Goal: Transaction & Acquisition: Purchase product/service

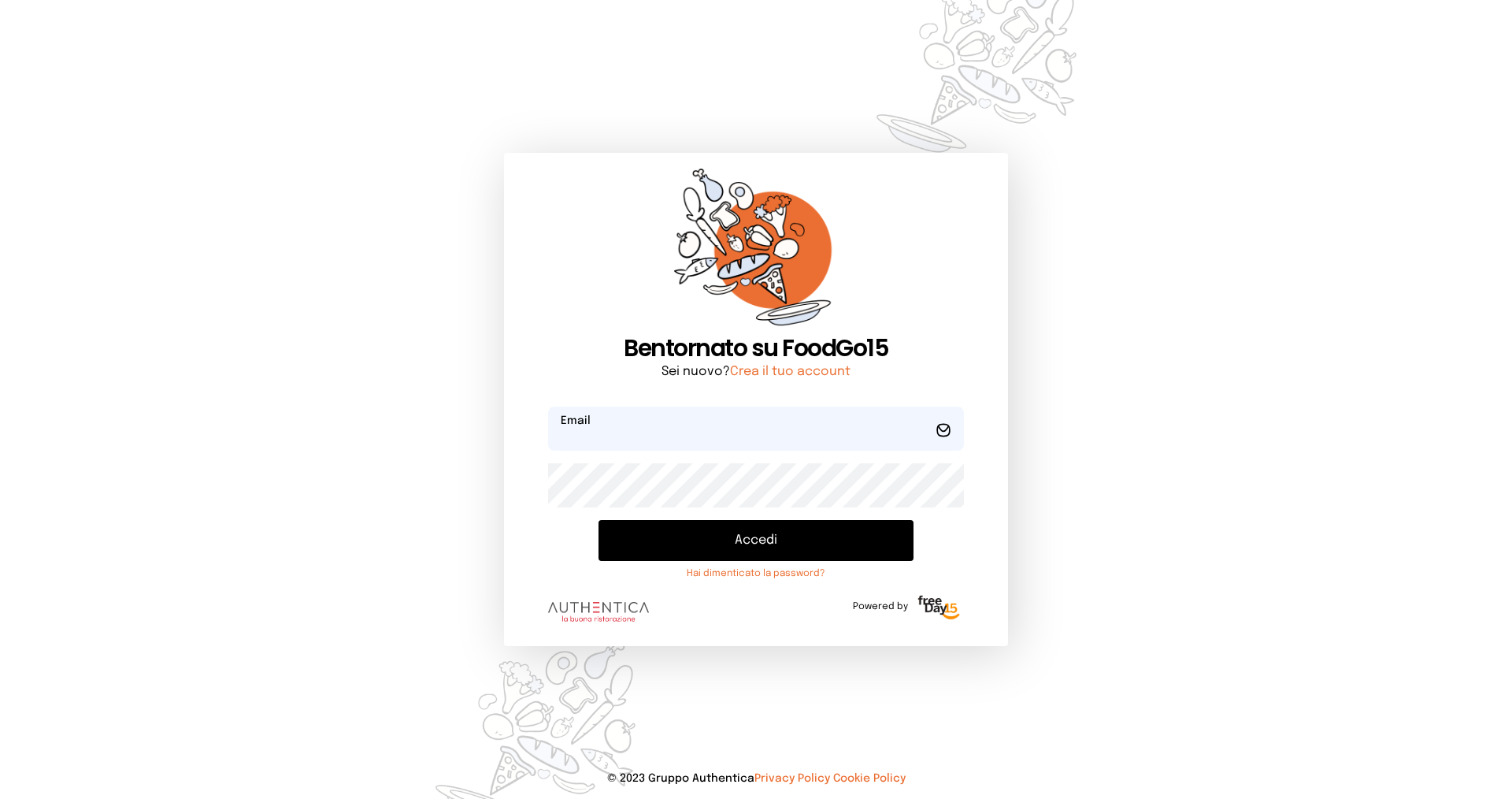
type input "**********"
click at [786, 546] on button "Accedi" at bounding box center [756, 540] width 315 height 41
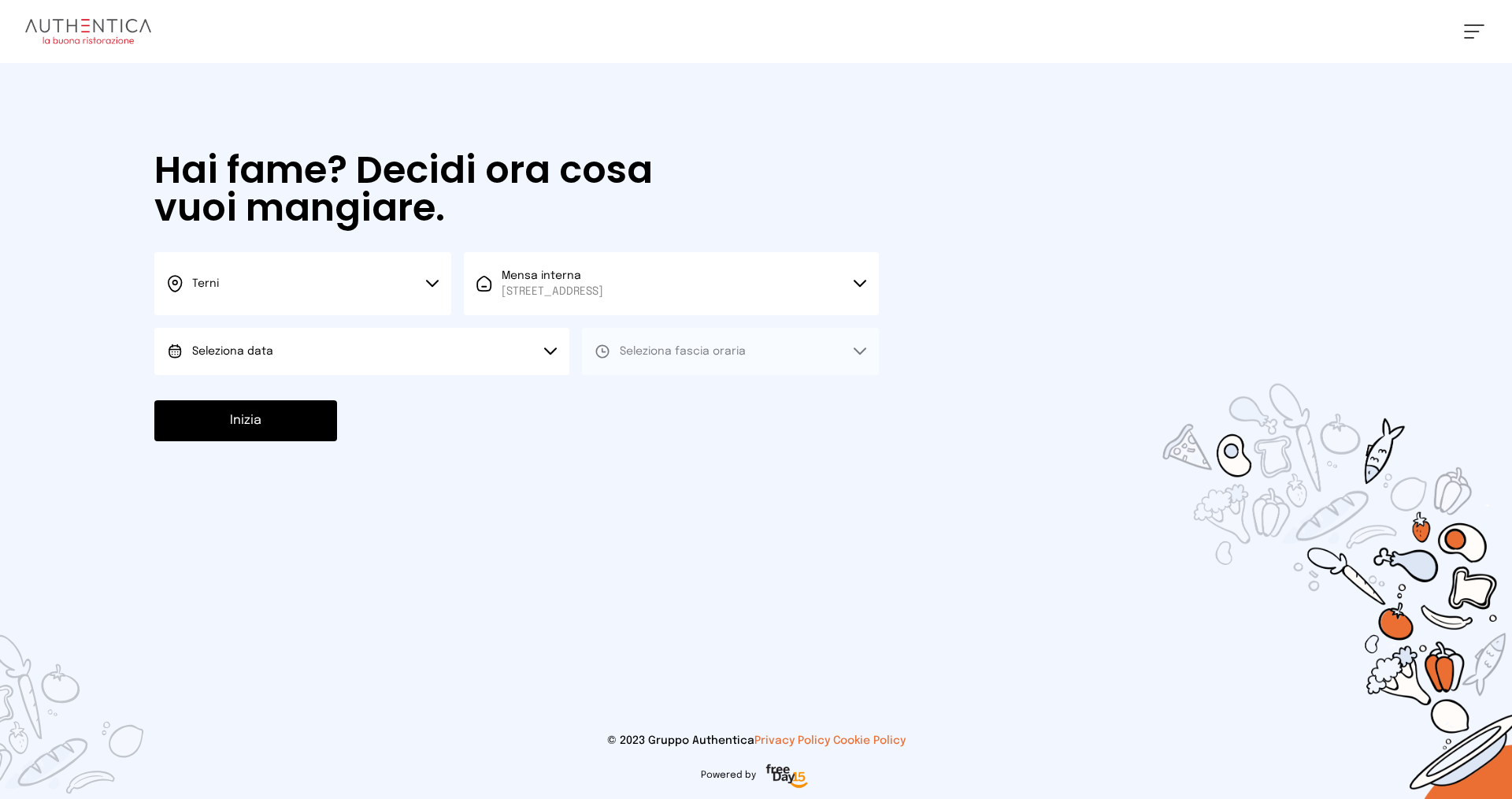
click at [440, 334] on button "Seleziona data" at bounding box center [362, 351] width 415 height 47
drag, startPoint x: 392, startPoint y: 383, endPoint x: 445, endPoint y: 390, distance: 53.5
click at [392, 383] on li "[DATE], [DATE]" at bounding box center [362, 395] width 415 height 41
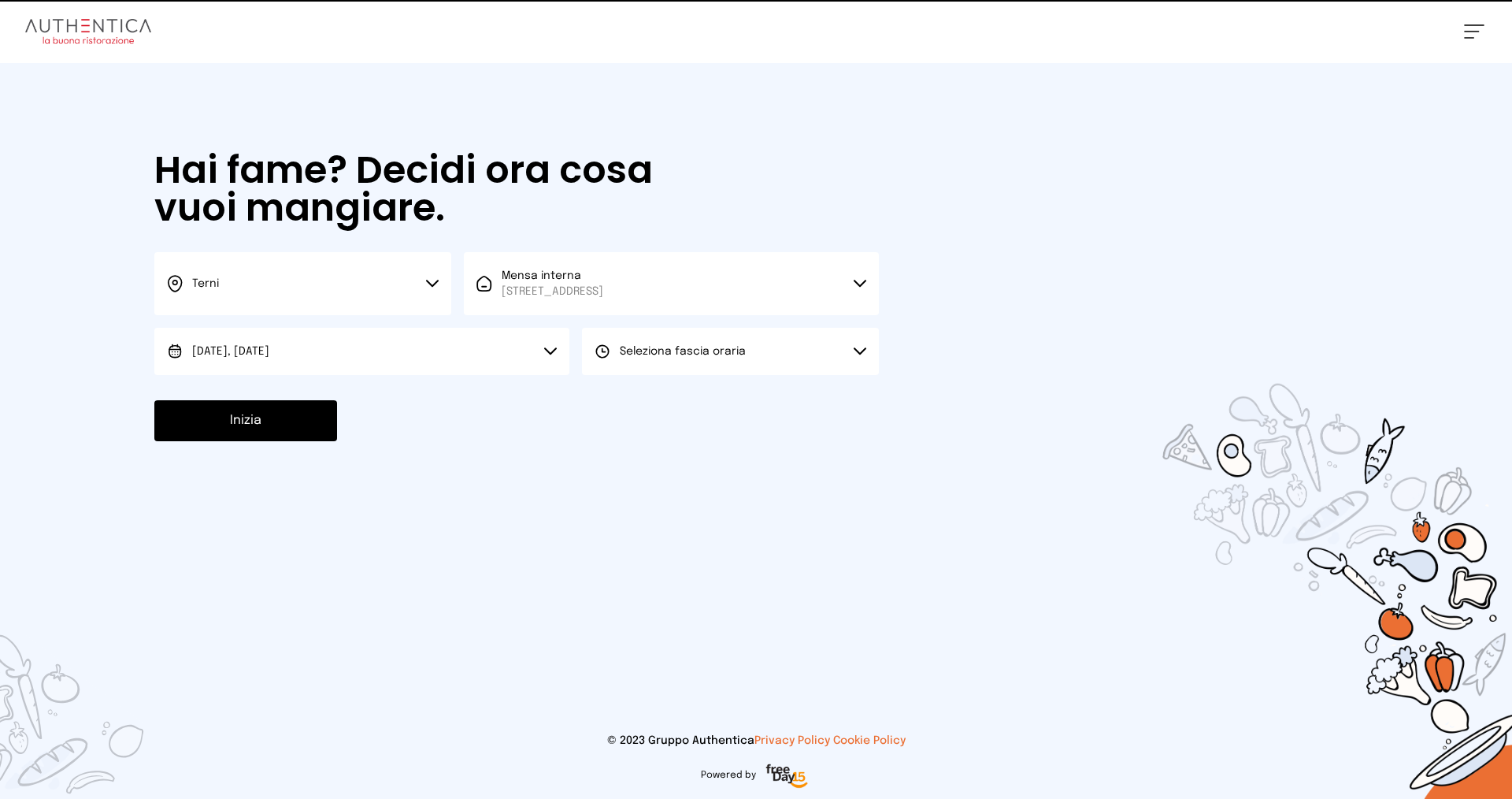
click at [714, 356] on span "Seleziona fascia oraria" at bounding box center [683, 351] width 126 height 15
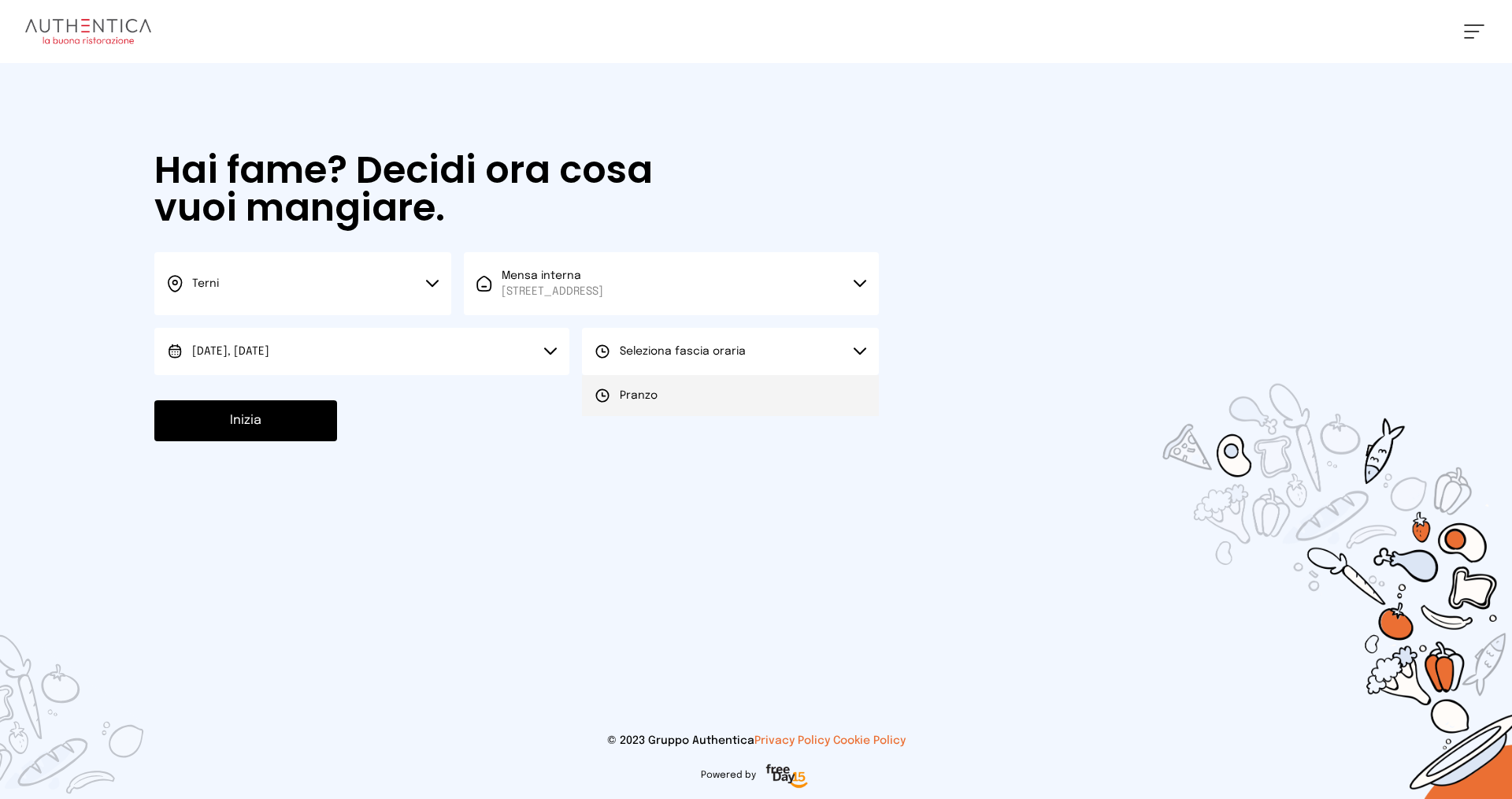
click at [709, 397] on li "Pranzo" at bounding box center [730, 395] width 297 height 41
click at [325, 418] on button "Inizia" at bounding box center [246, 421] width 183 height 41
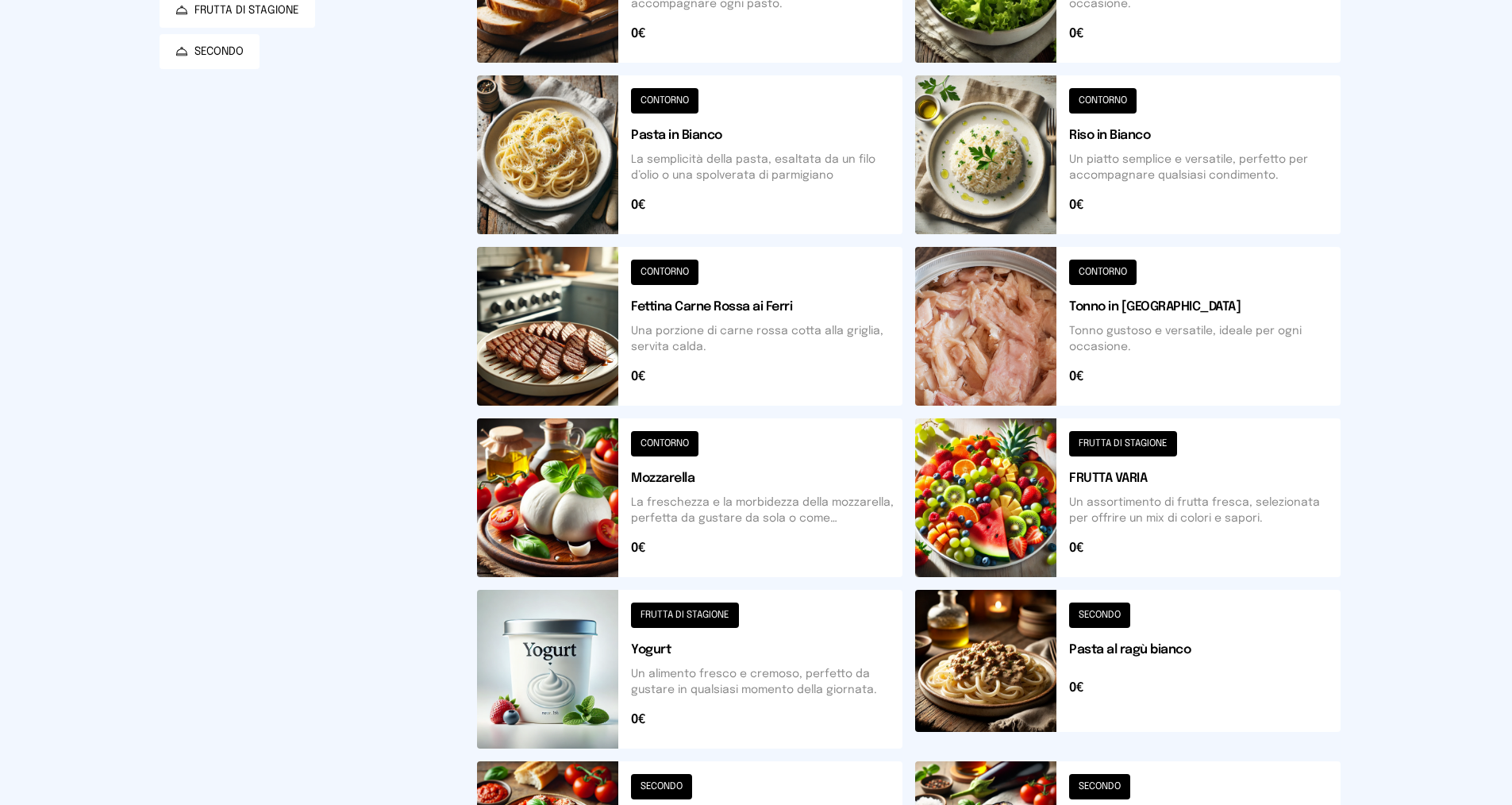
scroll to position [16, 0]
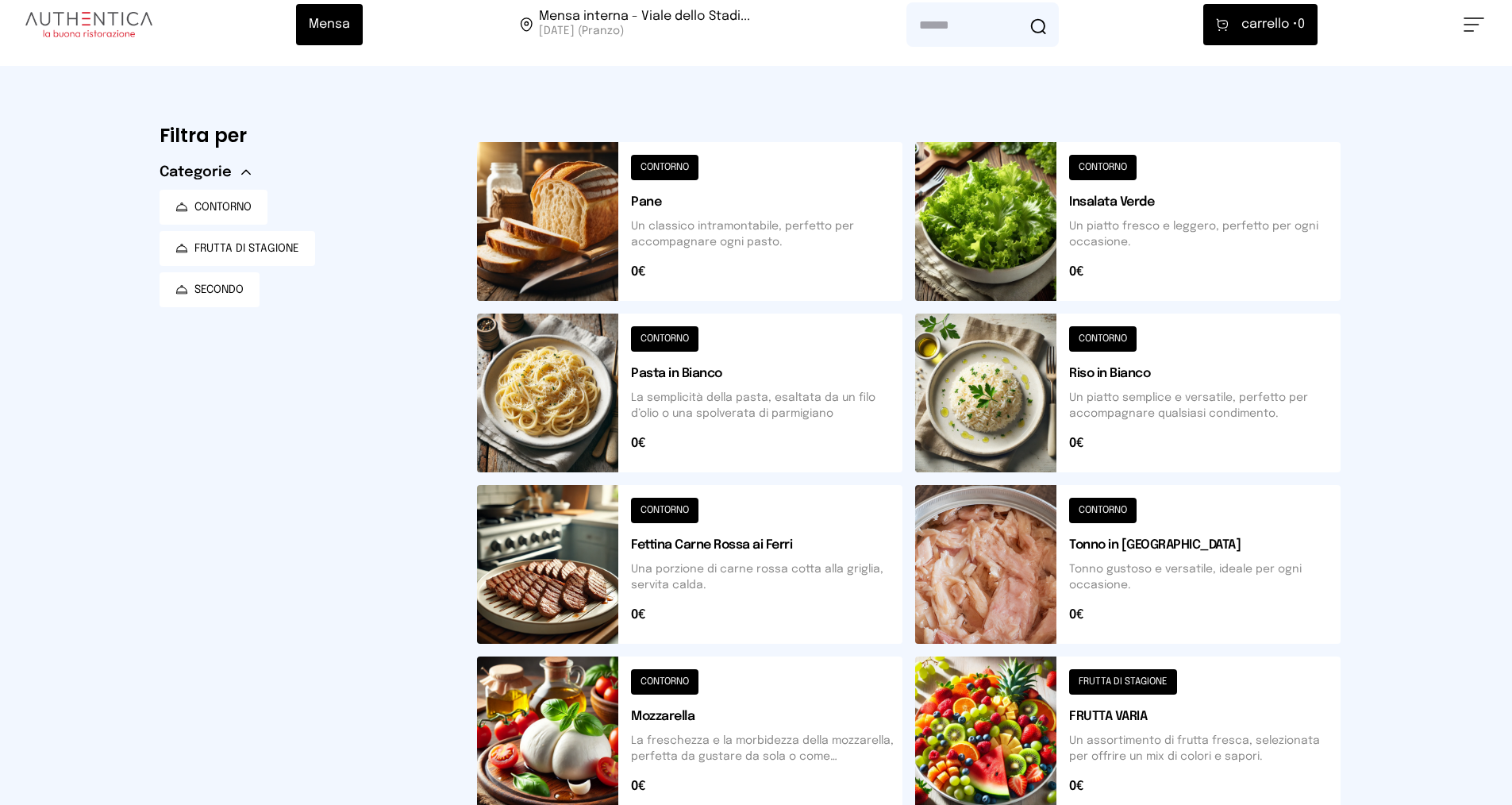
click at [1176, 399] on button at bounding box center [1128, 393] width 426 height 159
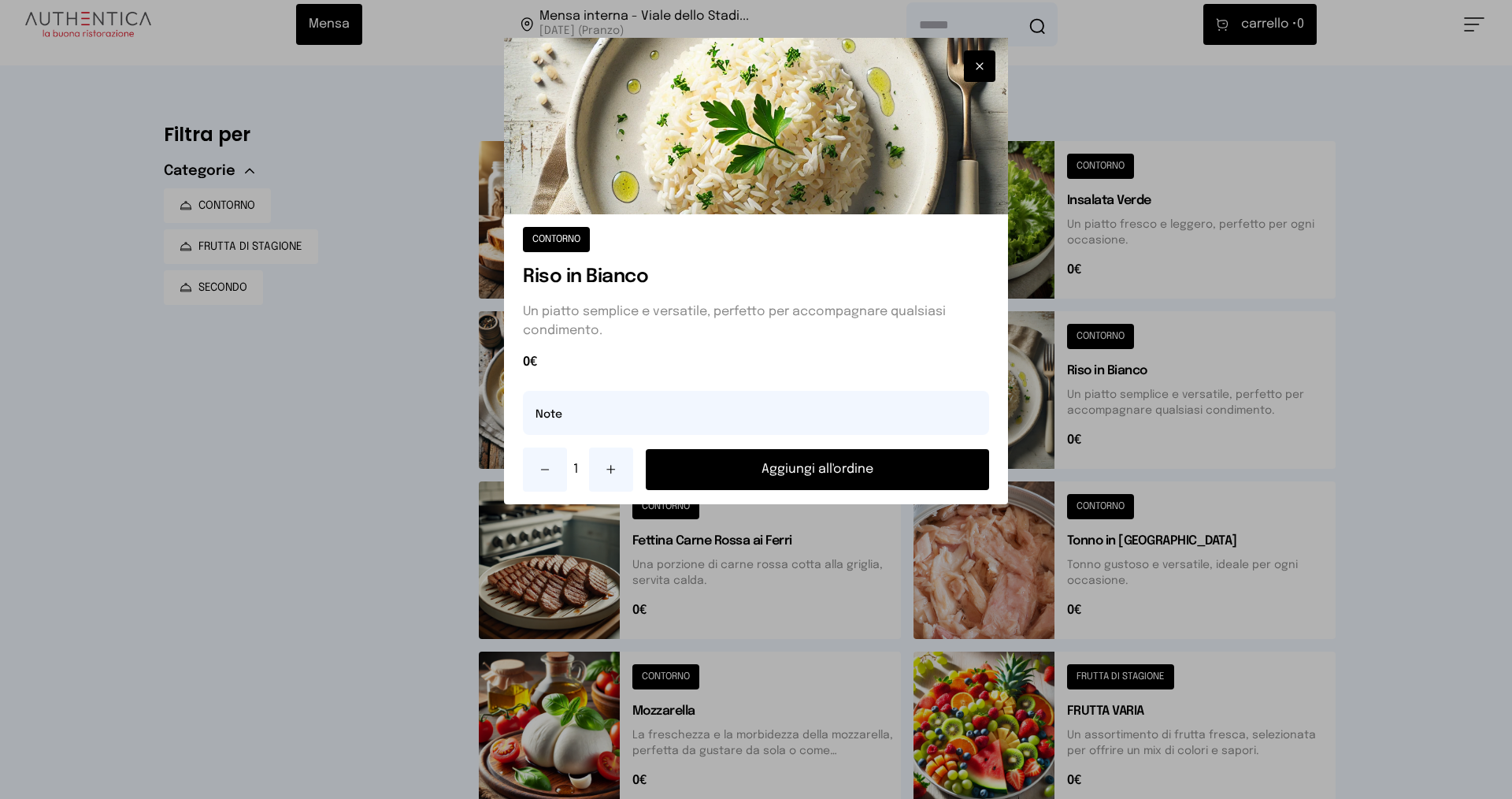
click at [864, 472] on button "Aggiungi all'ordine" at bounding box center [817, 469] width 343 height 41
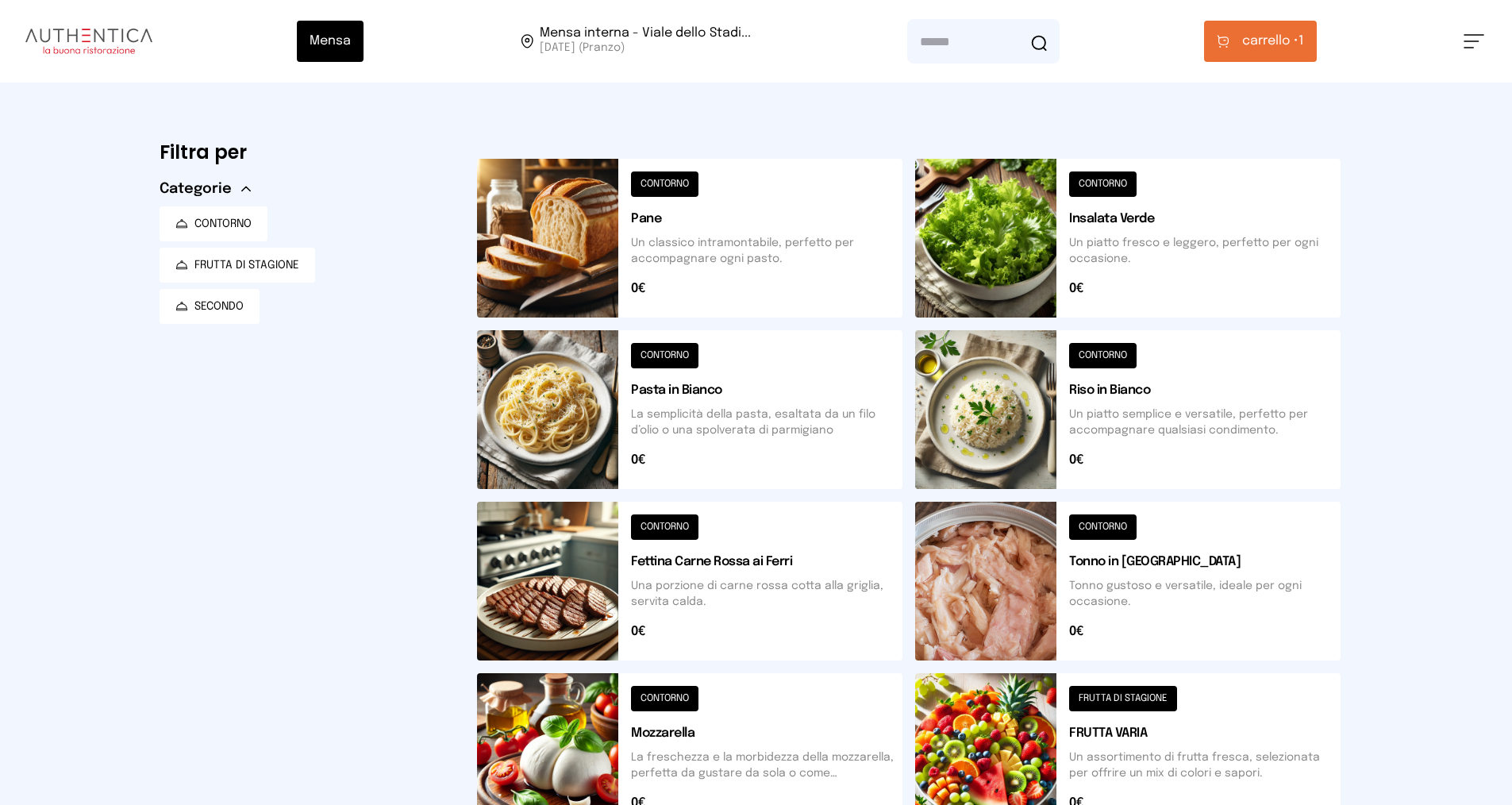
scroll to position [238, 0]
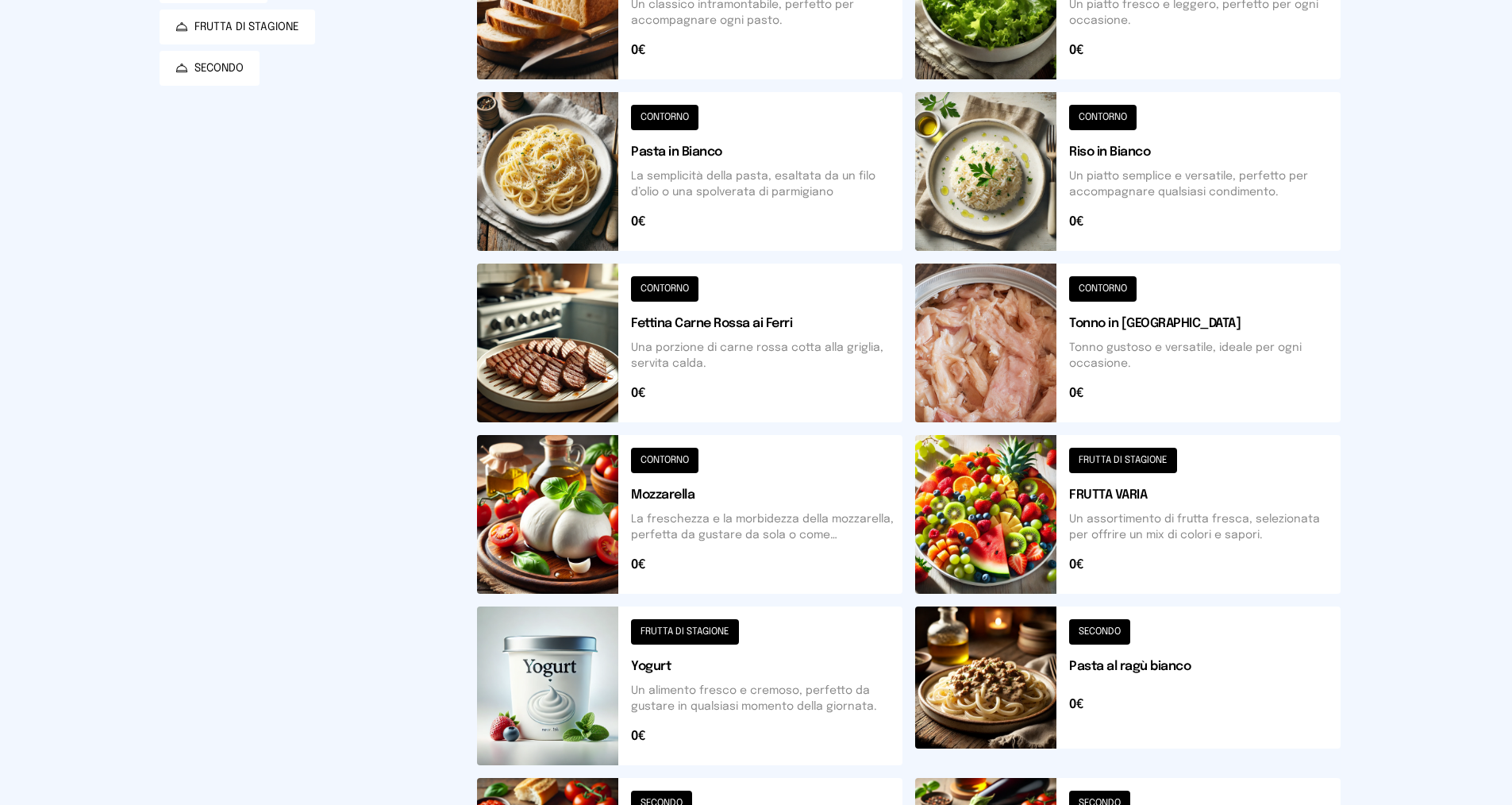
click at [1085, 538] on button at bounding box center [1128, 514] width 426 height 159
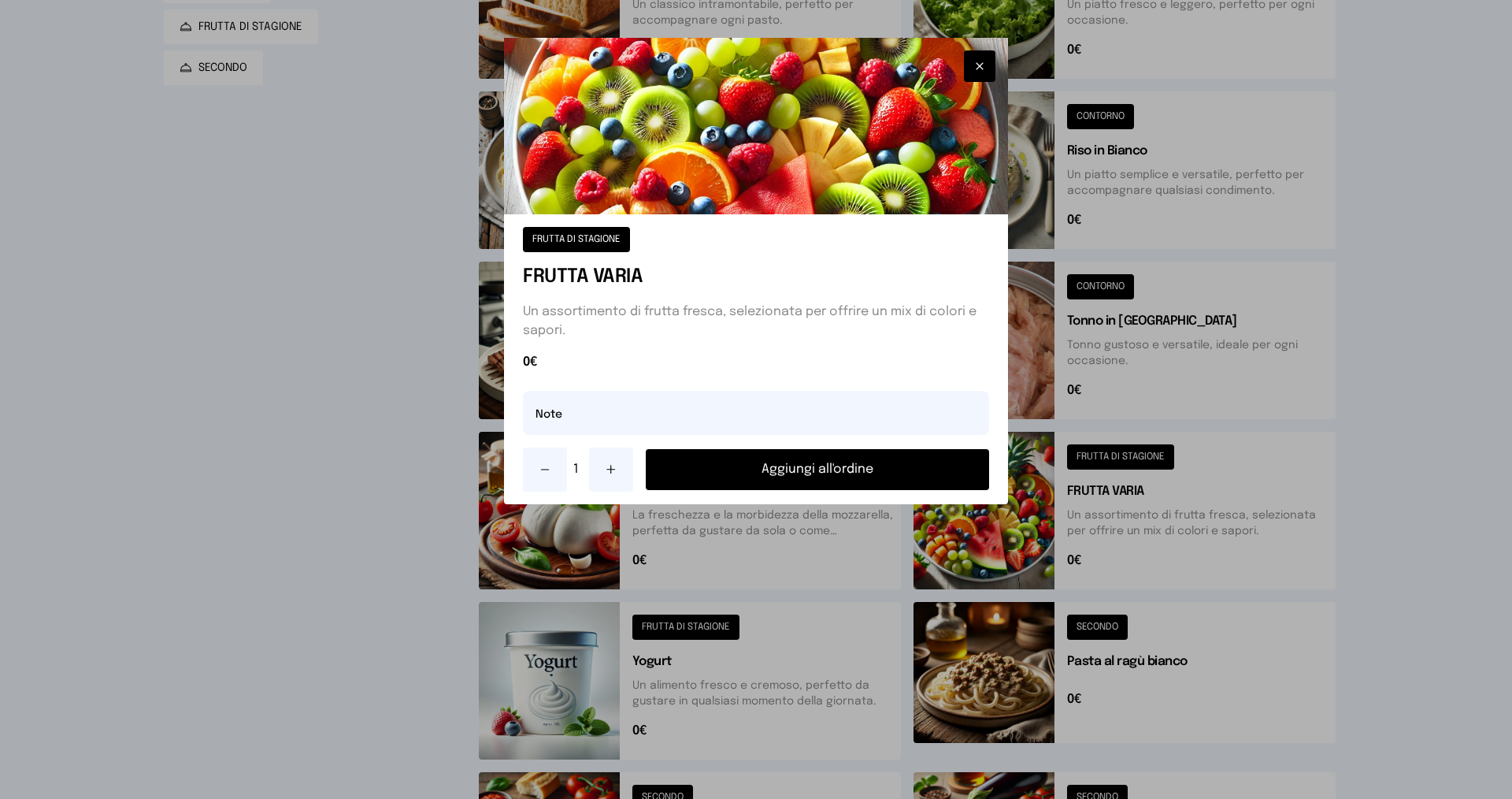
click at [622, 462] on button at bounding box center [611, 469] width 44 height 44
click at [777, 462] on button "Aggiungi all'ordine" at bounding box center [817, 469] width 343 height 41
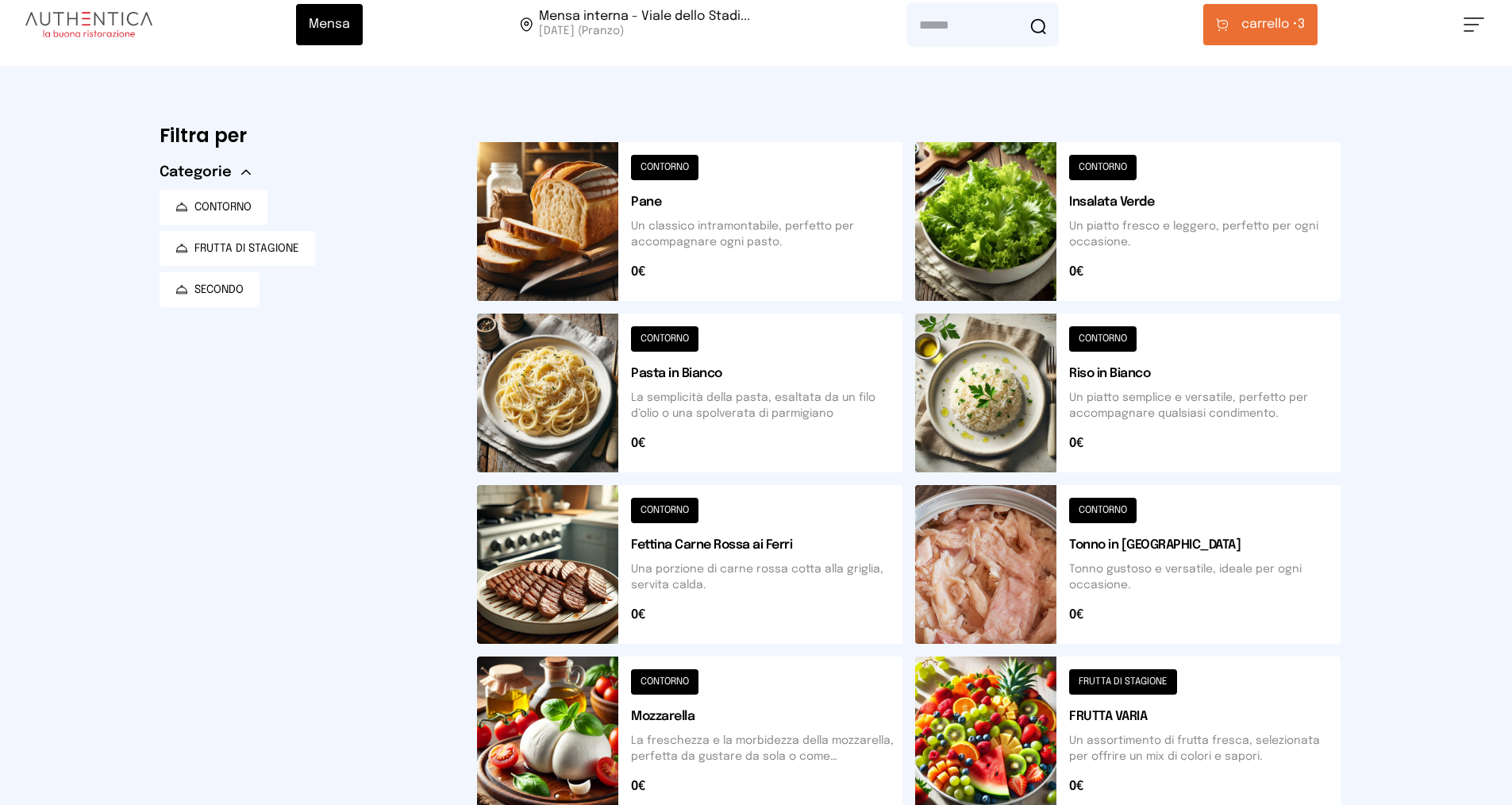
scroll to position [175, 0]
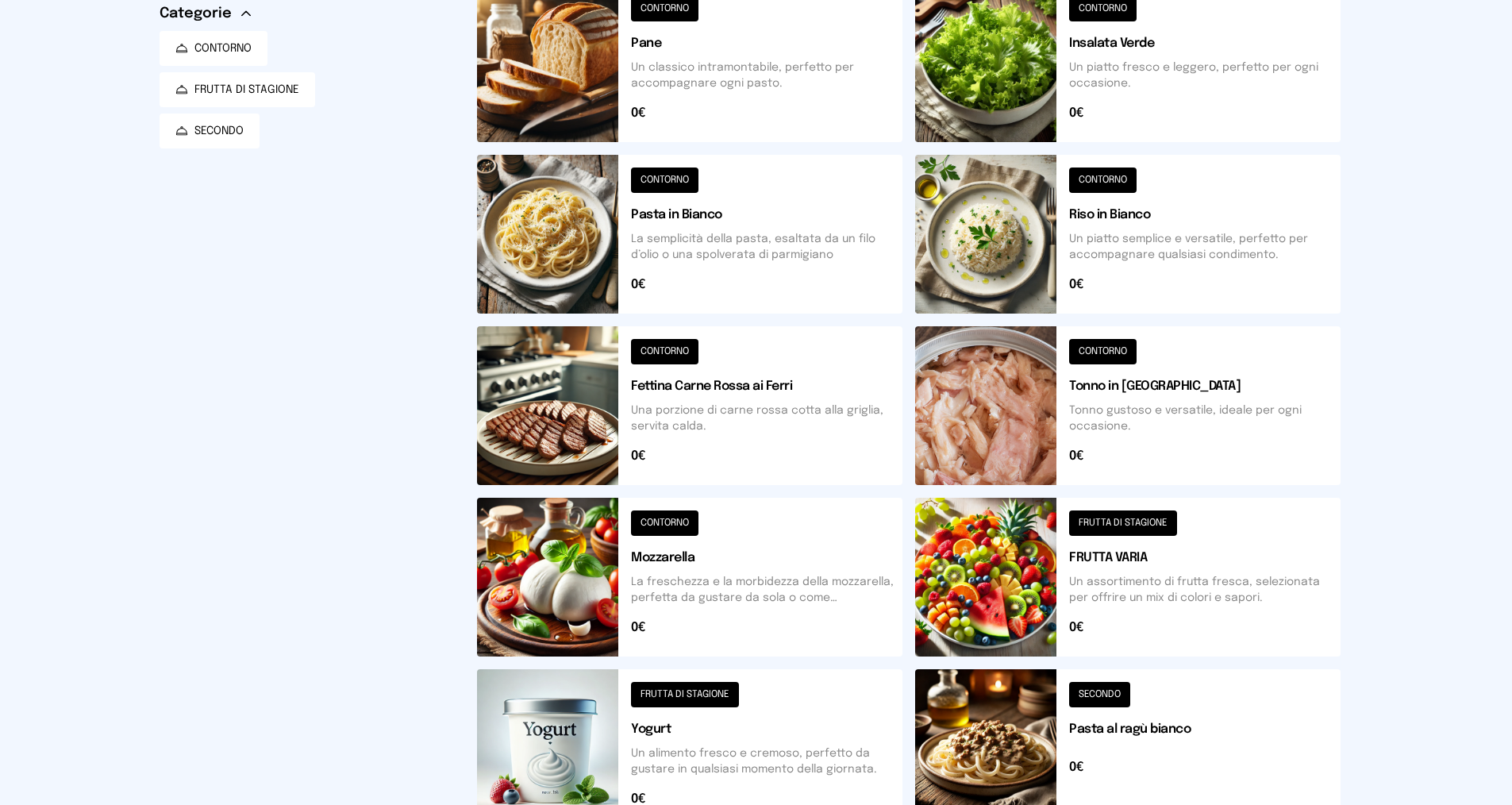
click at [727, 437] on button at bounding box center [690, 405] width 426 height 159
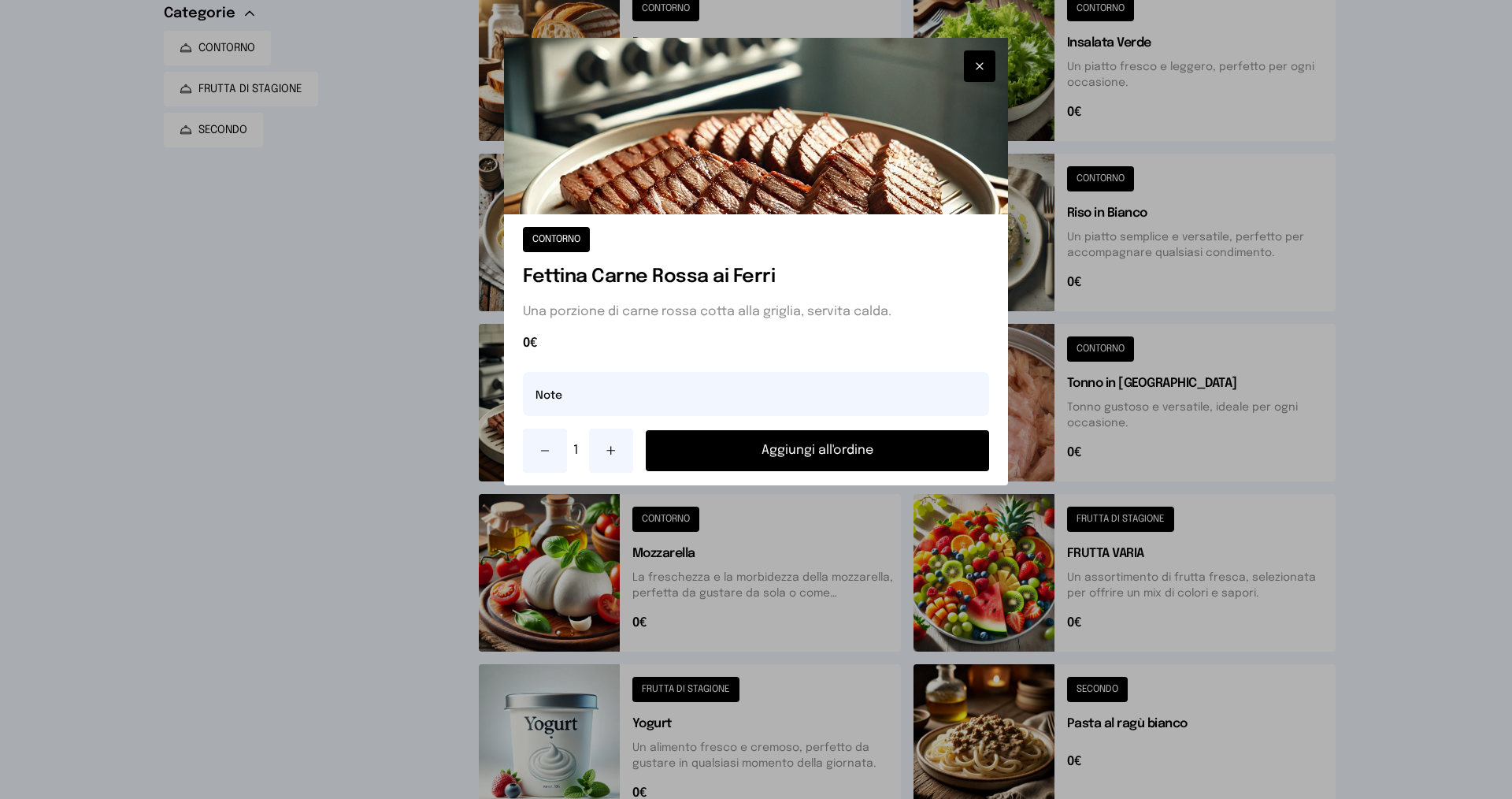
click at [984, 70] on icon "button" at bounding box center [980, 66] width 12 height 15
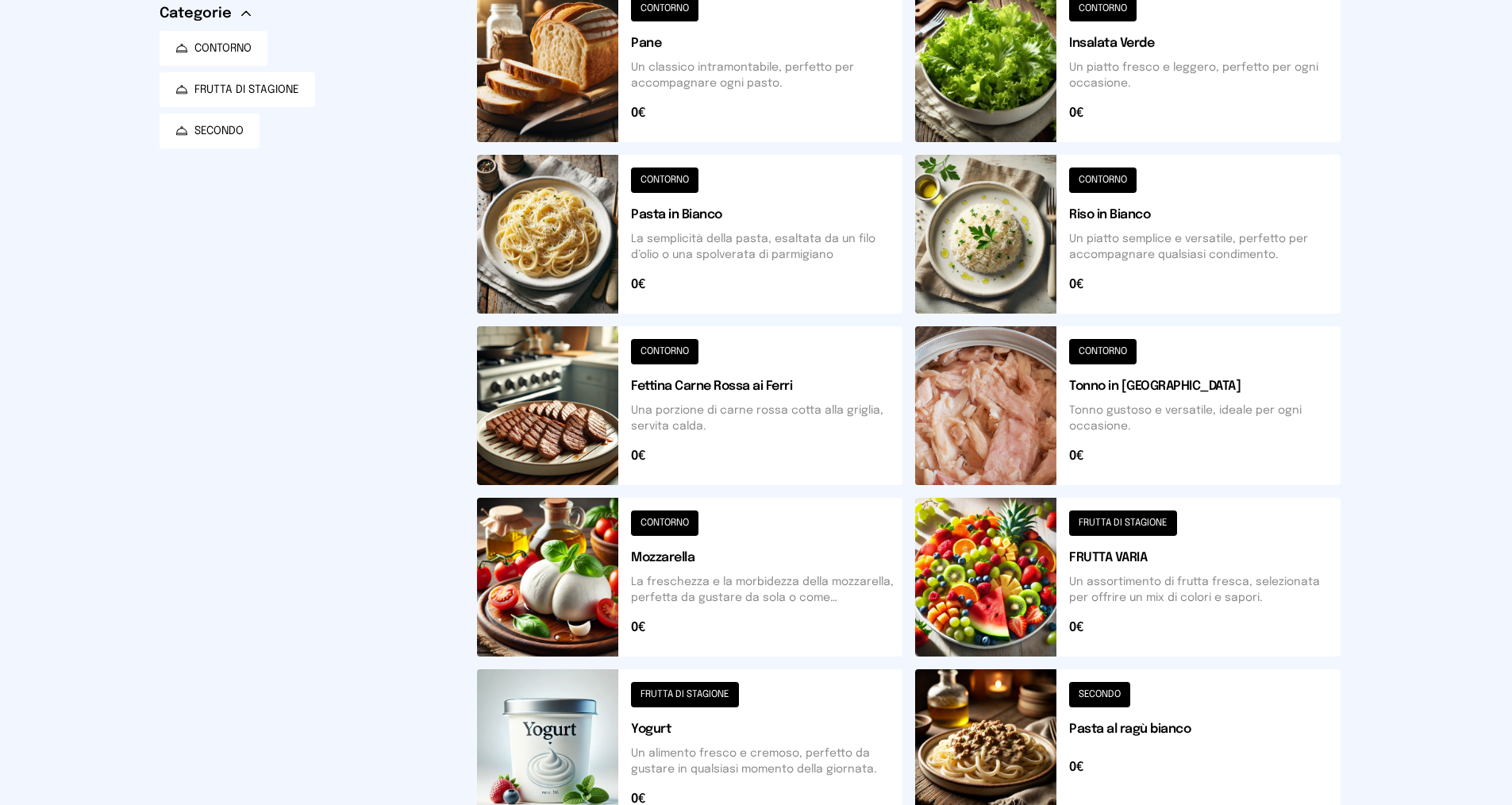
click at [679, 402] on button at bounding box center [690, 405] width 426 height 159
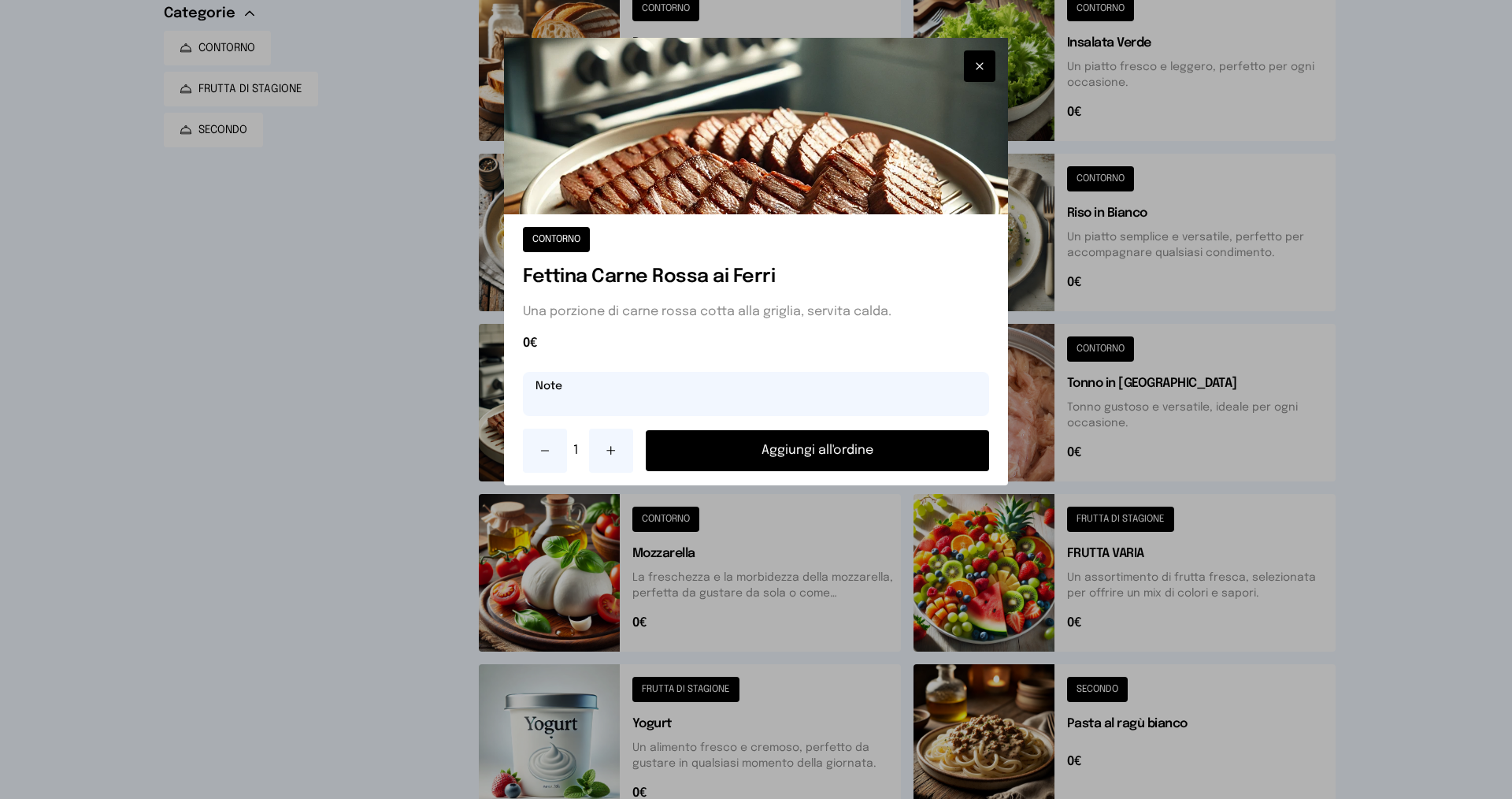
click at [709, 400] on input "text" at bounding box center [756, 394] width 466 height 44
type input "**********"
click at [798, 450] on button "Aggiungi all'ordine" at bounding box center [817, 450] width 343 height 41
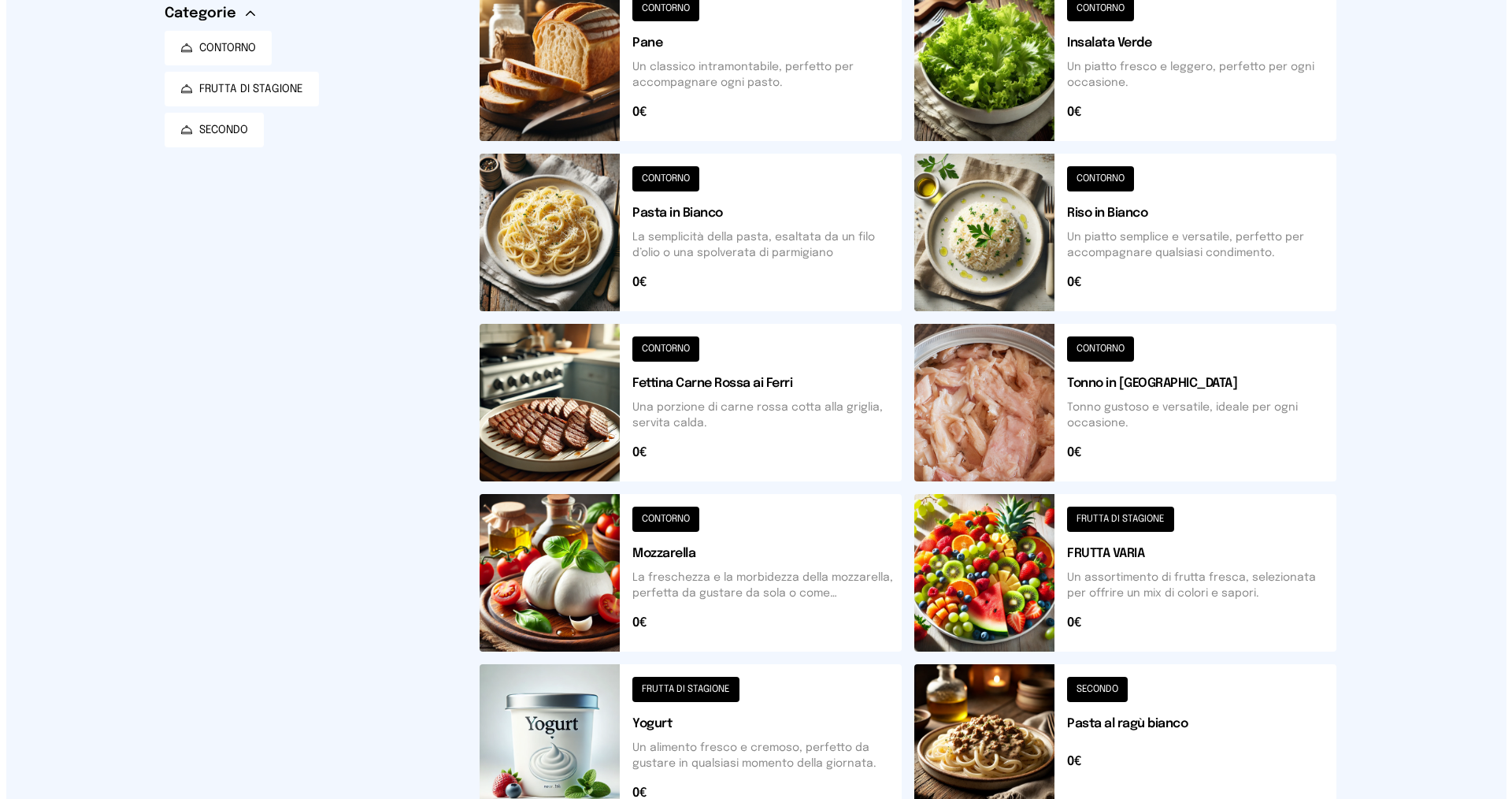
scroll to position [0, 0]
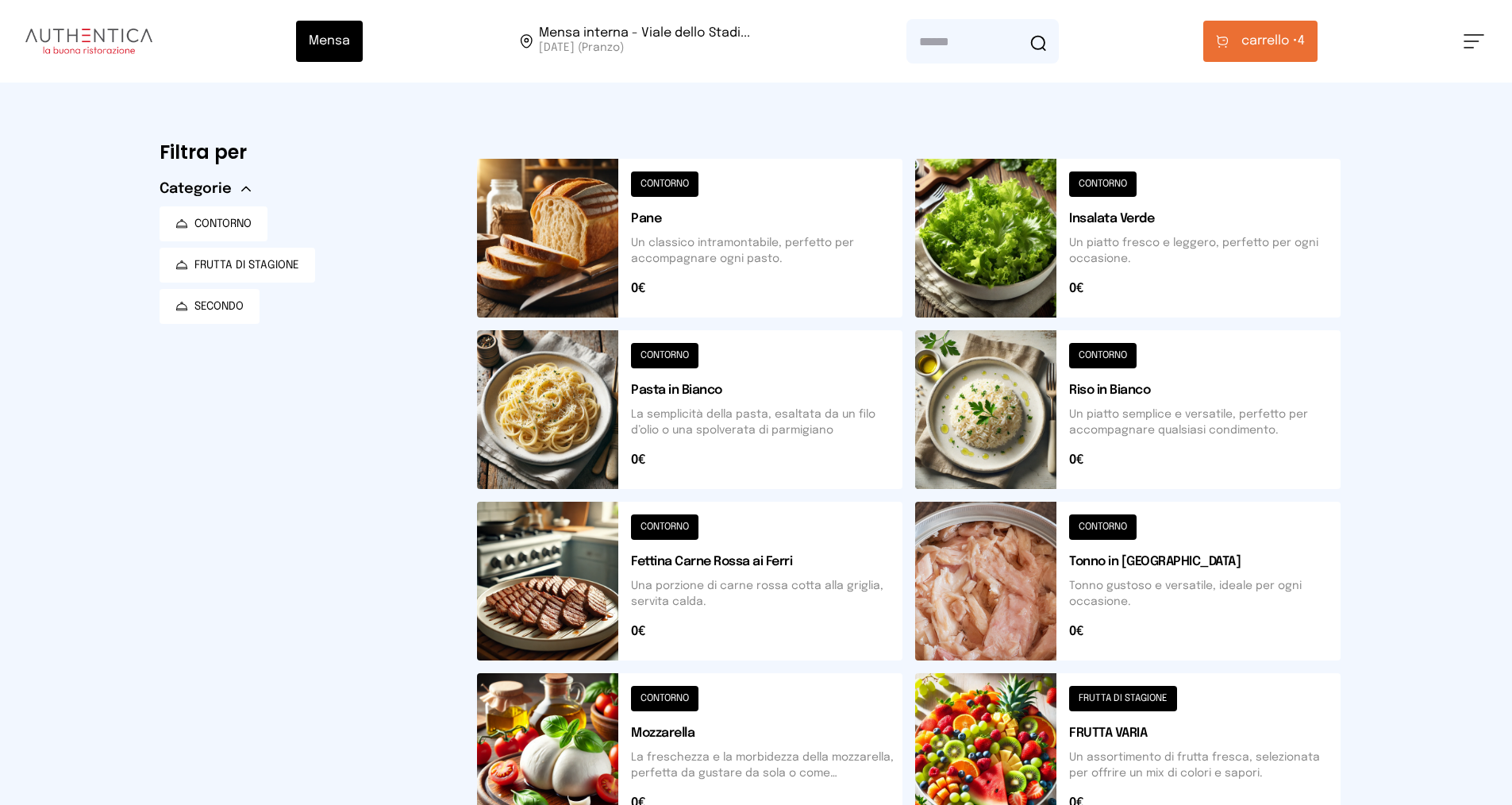
click at [1293, 31] on button "carrello • 4" at bounding box center [1260, 40] width 115 height 41
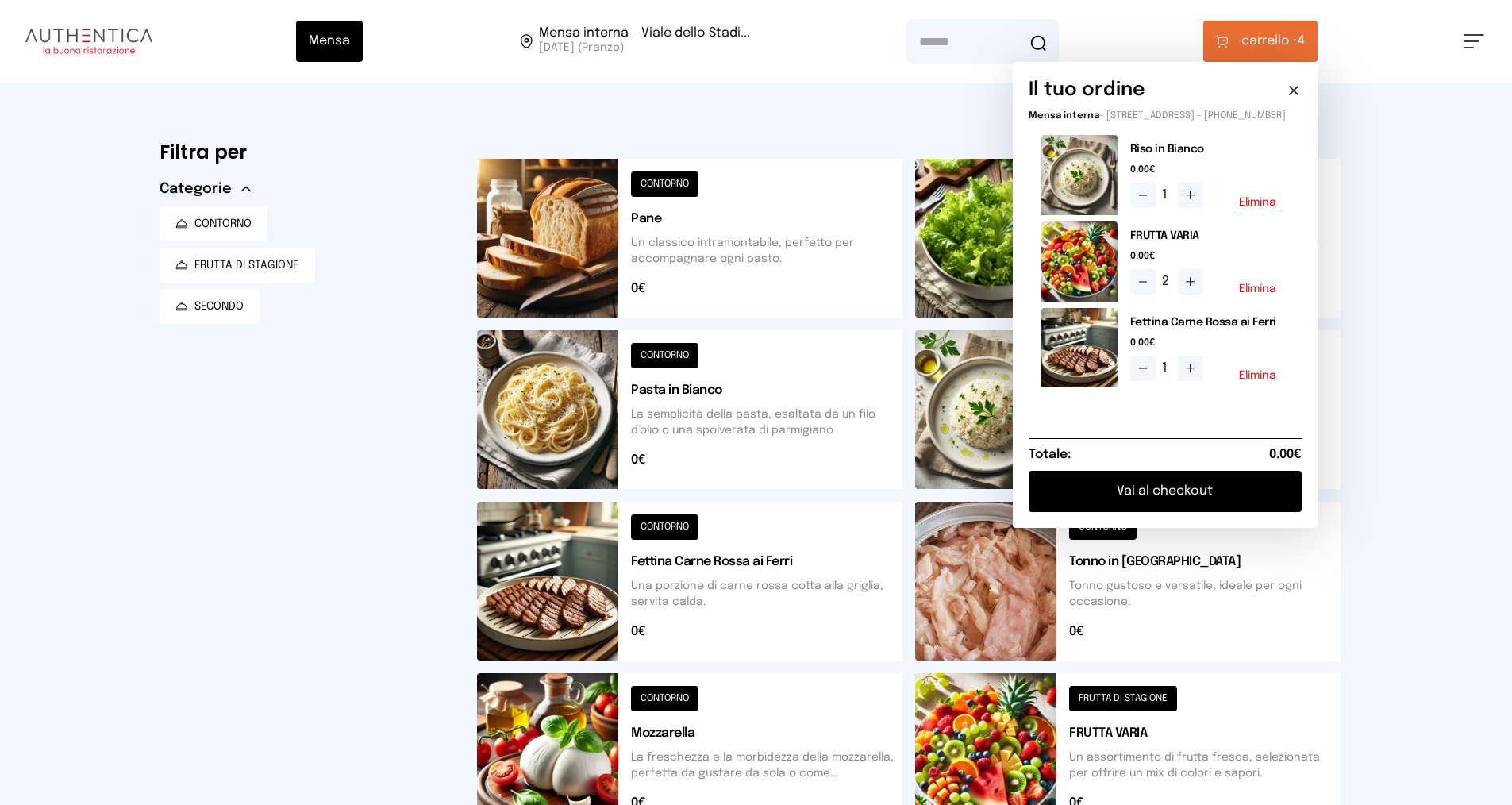
click at [1114, 500] on button "Vai al checkout" at bounding box center [1164, 491] width 273 height 41
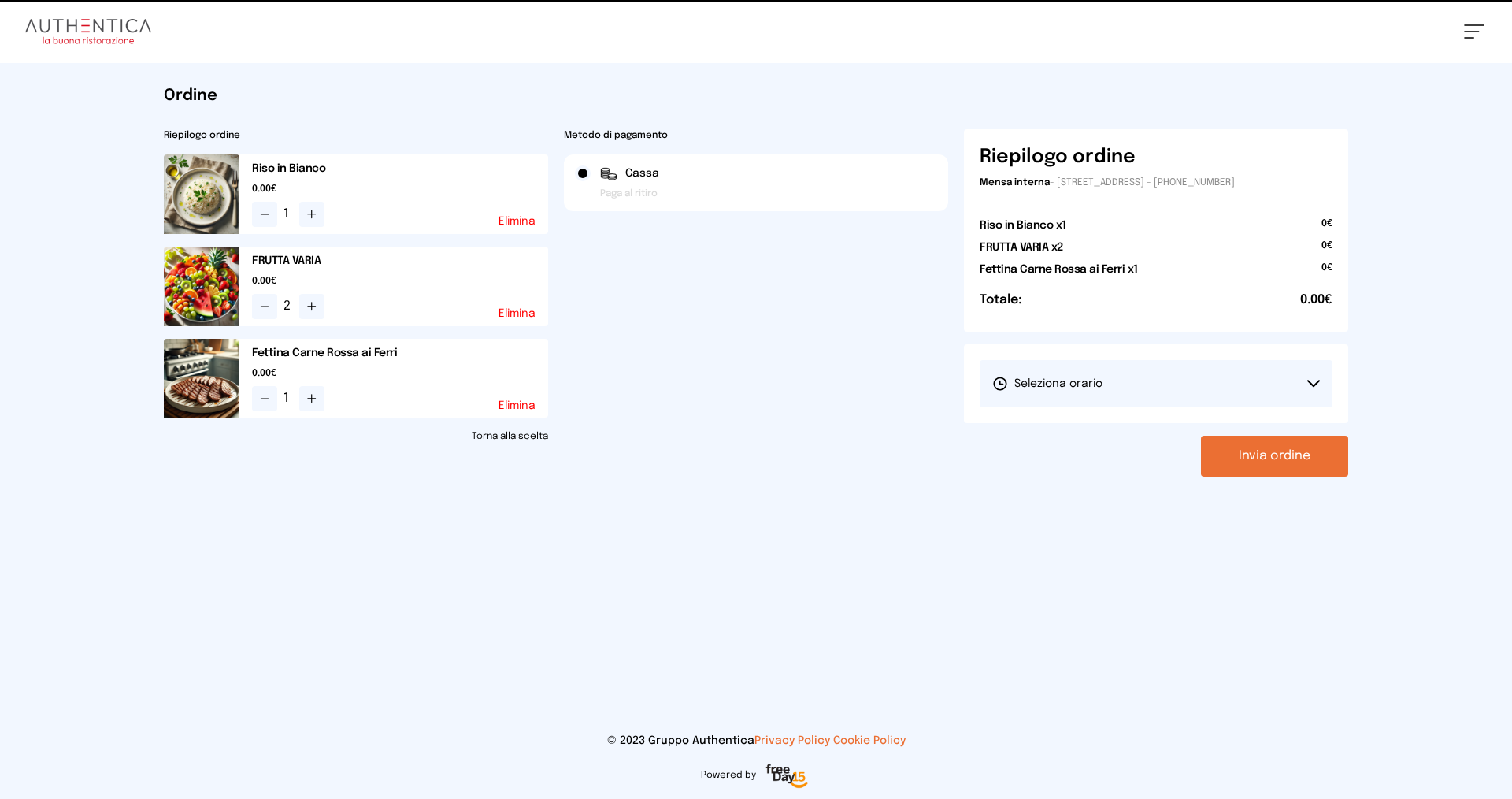
click at [1089, 383] on span "Seleziona orario" at bounding box center [1047, 383] width 110 height 15
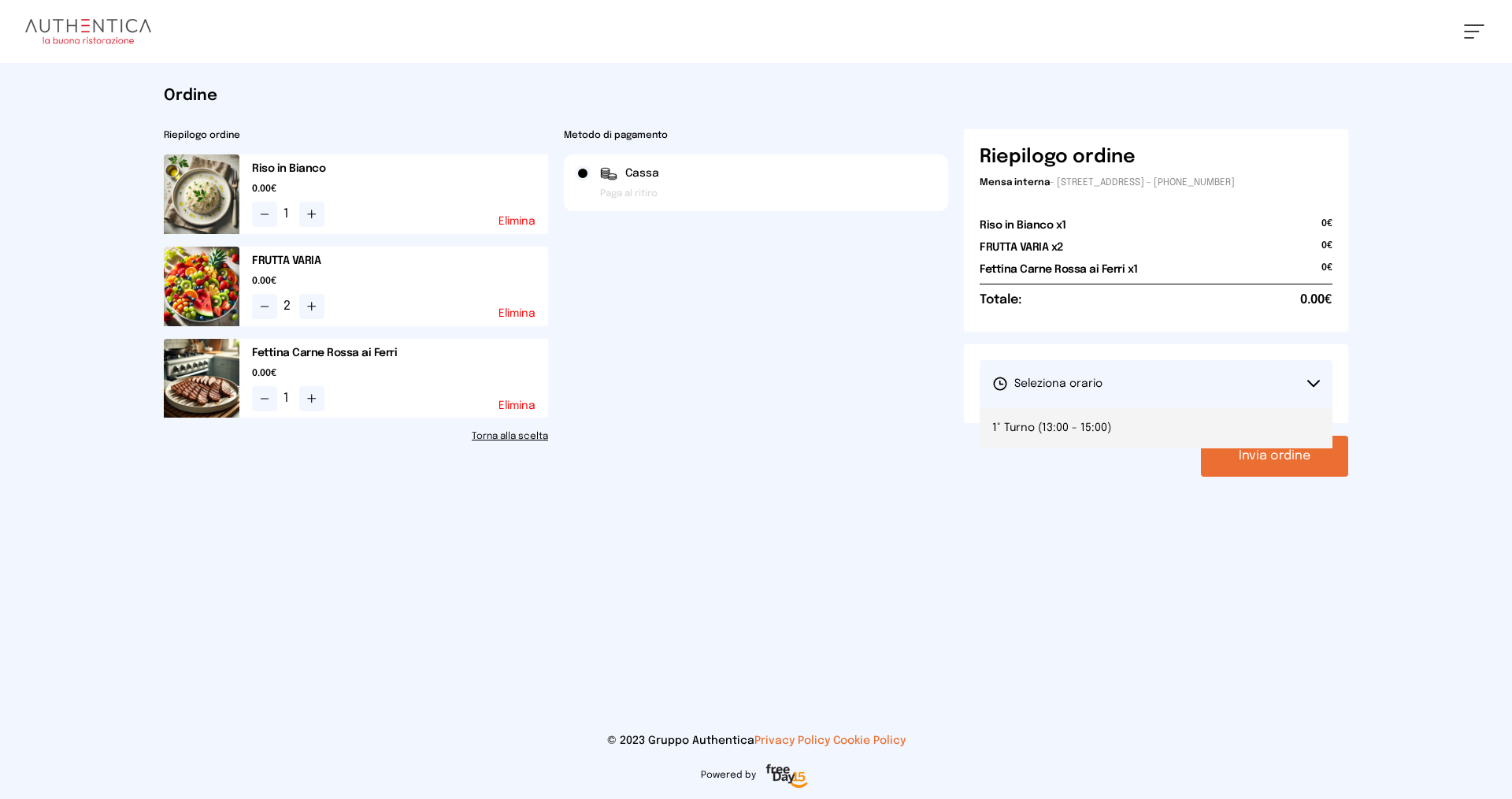
click at [1106, 430] on span "1° Turno (13:00 - 15:00)" at bounding box center [1051, 427] width 119 height 15
click at [1239, 462] on button "Invia ordine" at bounding box center [1275, 456] width 147 height 41
